Goal: Task Accomplishment & Management: Complete application form

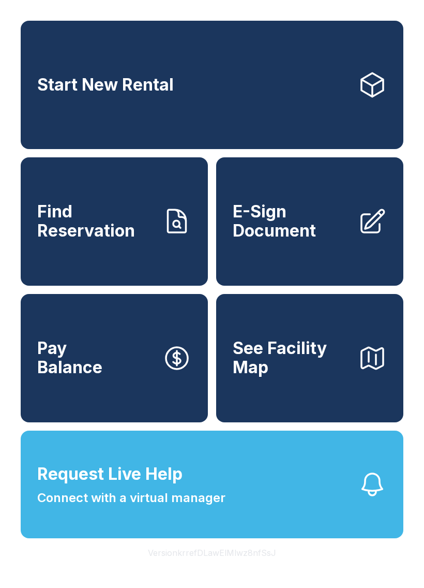
click at [130, 255] on link "Find Reservation" at bounding box center [114, 221] width 187 height 128
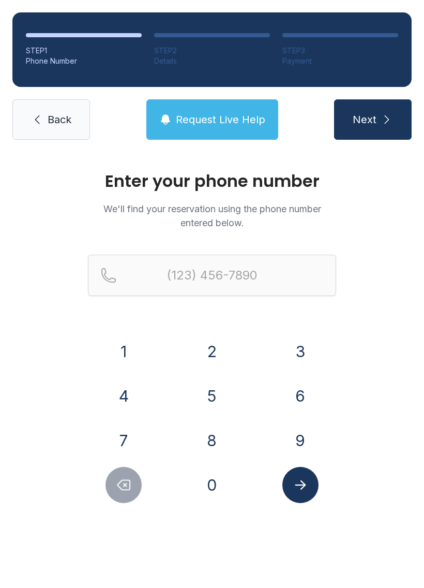
click at [307, 435] on button "9" at bounding box center [300, 440] width 36 height 36
click at [123, 343] on button "1" at bounding box center [124, 351] width 36 height 36
click at [219, 482] on button "0" at bounding box center [212, 484] width 36 height 36
click at [304, 357] on button "3" at bounding box center [300, 351] width 36 height 36
click at [211, 356] on button "2" at bounding box center [212, 351] width 36 height 36
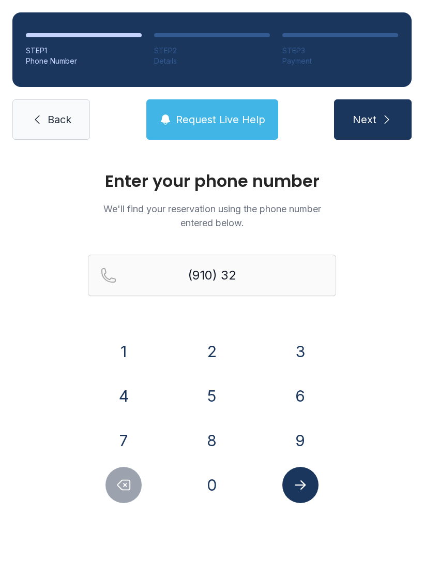
click at [211, 355] on button "2" at bounding box center [212, 351] width 36 height 36
click at [306, 435] on button "9" at bounding box center [300, 440] width 36 height 36
click at [211, 443] on button "8" at bounding box center [212, 440] width 36 height 36
click at [299, 441] on button "9" at bounding box center [300, 440] width 36 height 36
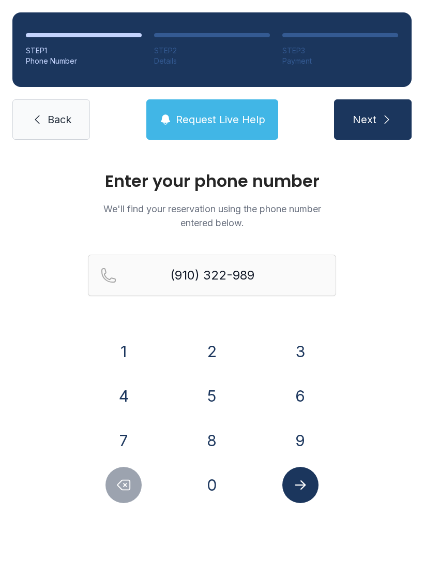
type input "[PHONE_NUMBER]"
click at [301, 489] on icon "Submit lookup form" at bounding box center [300, 484] width 11 height 9
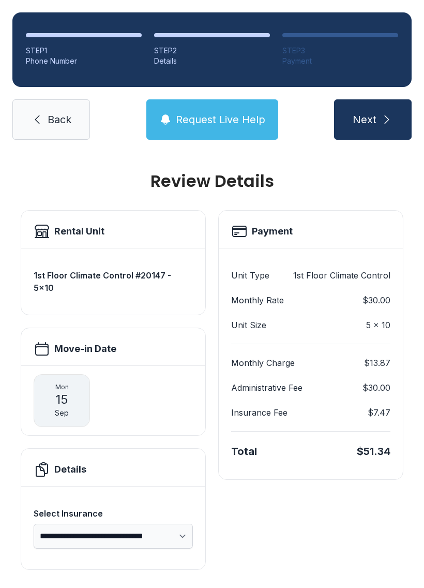
click at [372, 116] on span "Next" at bounding box center [365, 119] width 24 height 14
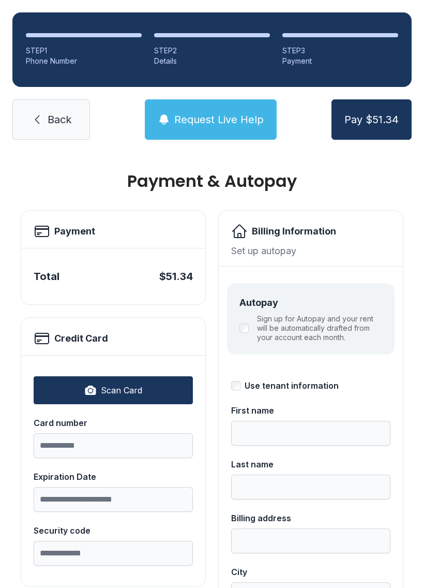
click at [50, 114] on span "Back" at bounding box center [60, 119] width 24 height 14
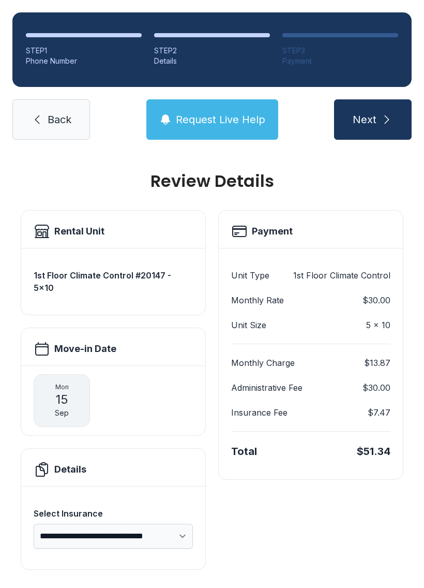
click at [56, 116] on span "Back" at bounding box center [60, 119] width 24 height 14
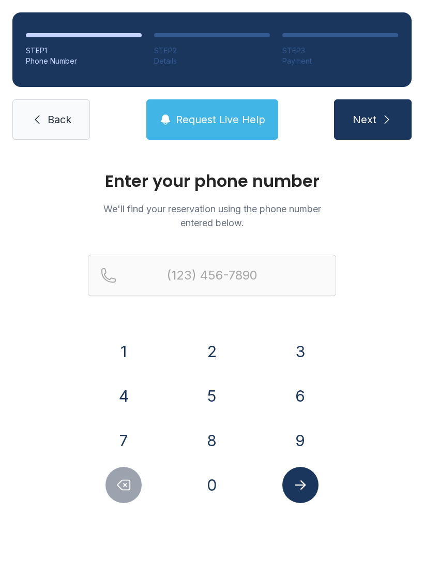
click at [60, 123] on span "Back" at bounding box center [60, 119] width 24 height 14
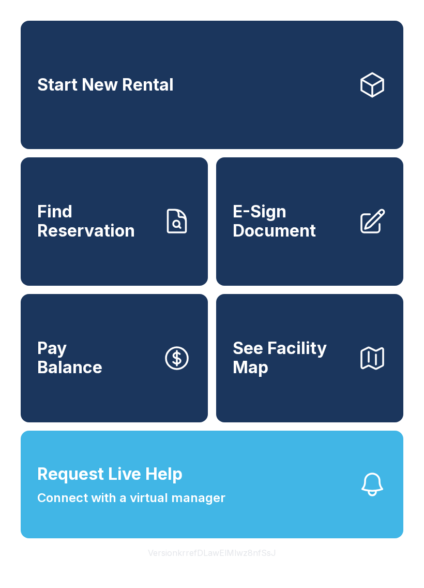
click at [368, 229] on icon at bounding box center [372, 221] width 29 height 29
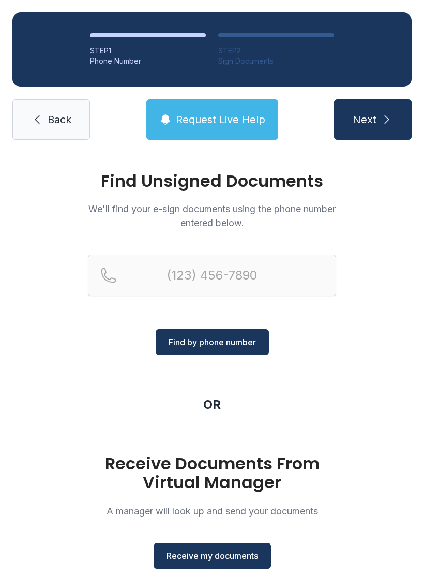
click at [244, 568] on button "Receive my documents" at bounding box center [212, 556] width 117 height 26
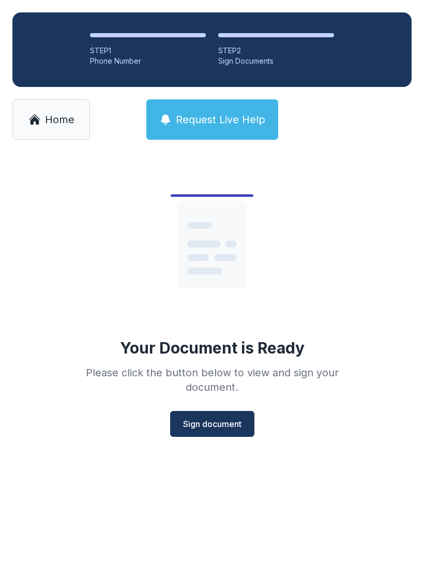
click at [229, 422] on span "Sign document" at bounding box center [212, 423] width 58 height 12
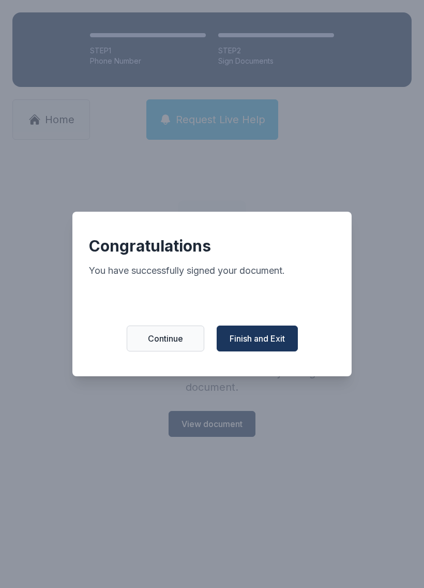
click at [276, 344] on span "Finish and Exit" at bounding box center [257, 338] width 55 height 12
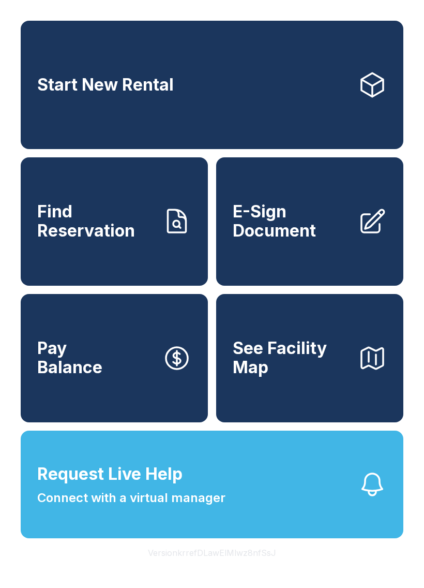
click at [355, 371] on button "See Facility Map" at bounding box center [309, 358] width 187 height 128
